Goal: Navigation & Orientation: Find specific page/section

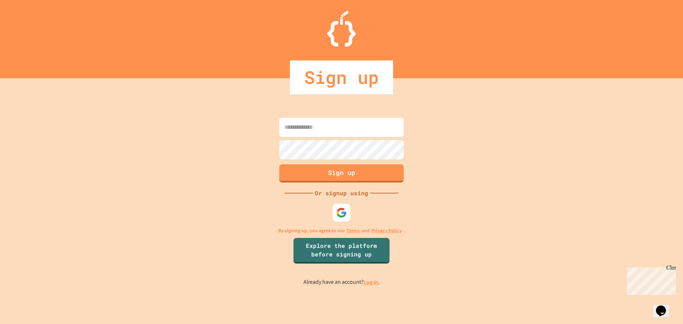
click at [348, 135] on input at bounding box center [341, 127] width 125 height 19
click at [341, 214] on img at bounding box center [342, 213] width 12 height 12
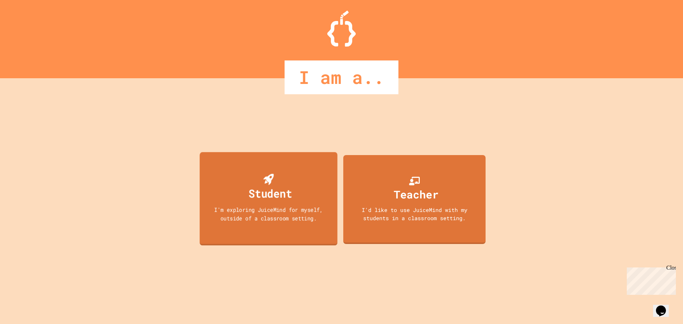
click at [305, 205] on div "I'm exploring JuiceMind for myself, outside of a classroom setting." at bounding box center [269, 213] width 124 height 17
